Goal: Check status: Check status

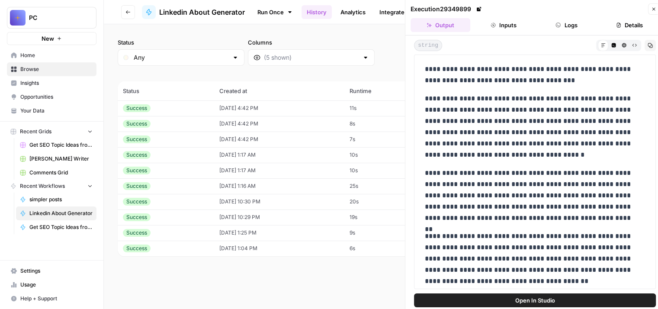
click at [32, 70] on span "Browse" at bounding box center [56, 69] width 72 height 8
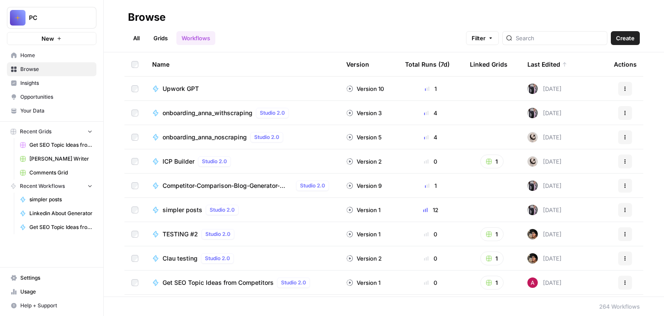
click at [206, 137] on span "onboarding_anna_noscraping" at bounding box center [205, 137] width 84 height 9
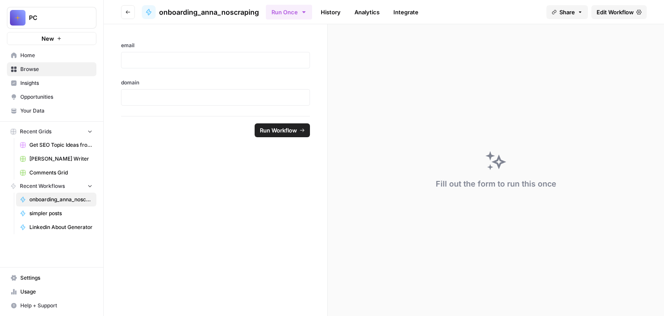
click at [323, 14] on link "History" at bounding box center [331, 12] width 30 height 14
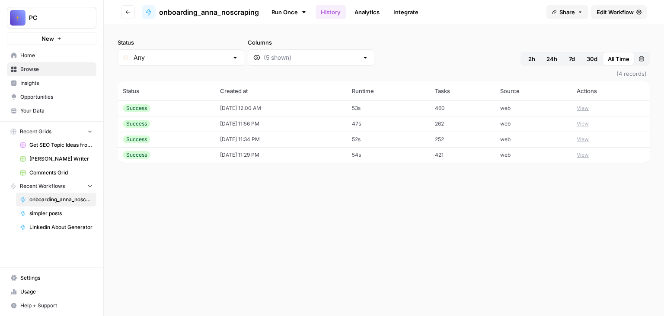
click at [256, 106] on td "[DATE] 12:00 AM" at bounding box center [281, 108] width 132 height 16
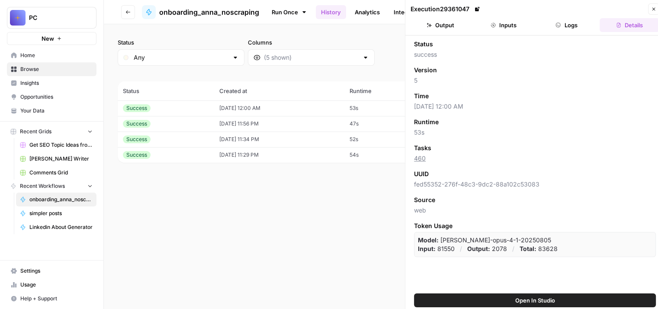
click at [447, 25] on button "Output" at bounding box center [440, 25] width 60 height 14
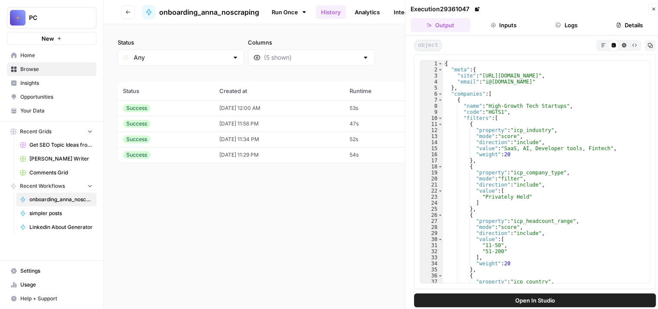
click at [26, 58] on span "Home" at bounding box center [56, 55] width 72 height 8
